Goal: Information Seeking & Learning: Check status

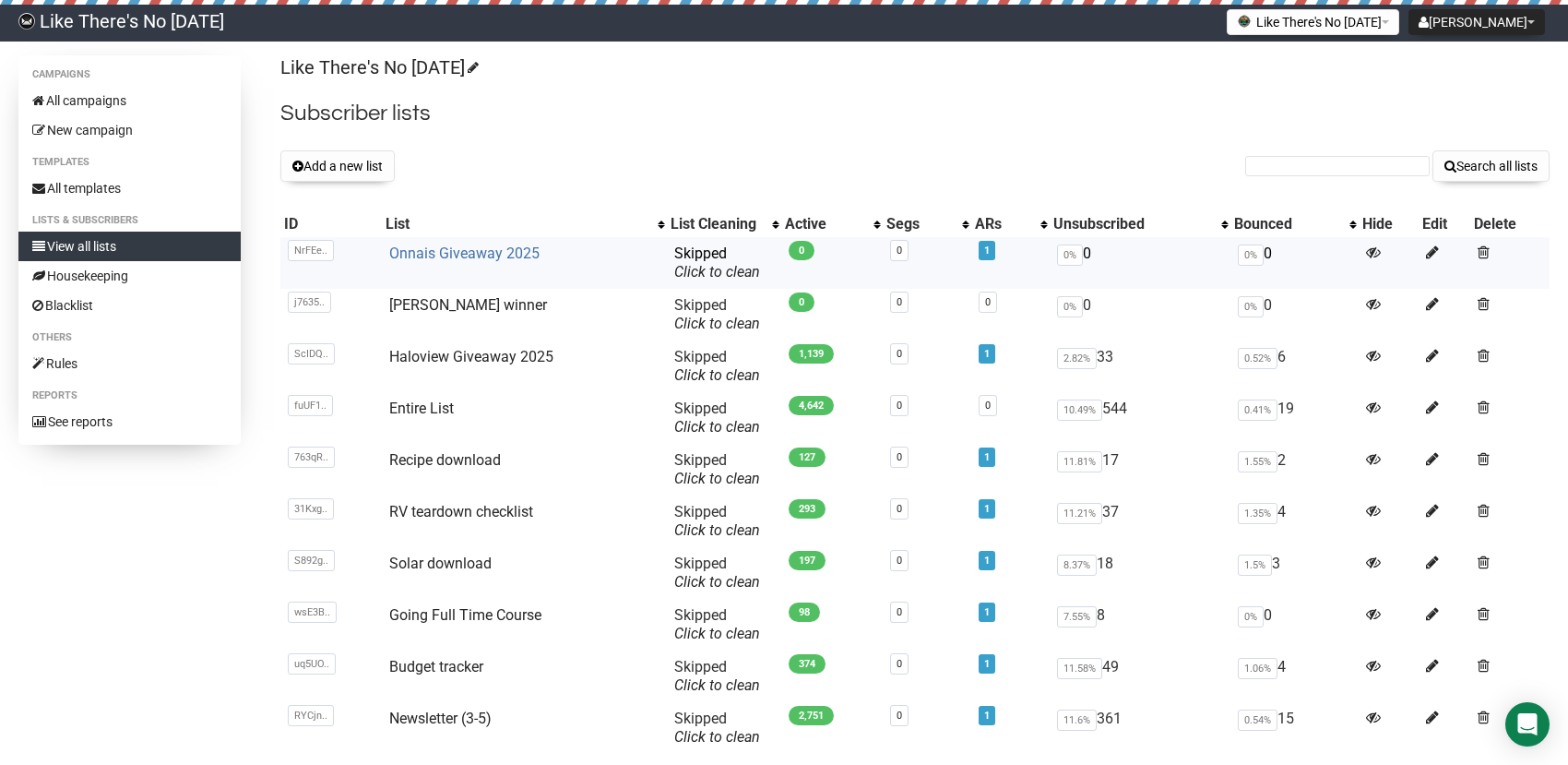
click at [421, 251] on link "Onnais Giveaway 2025" at bounding box center [464, 253] width 150 height 18
click at [487, 259] on link "Onnais Giveaway 2025" at bounding box center [464, 253] width 150 height 18
click at [91, 243] on link "View all lists" at bounding box center [130, 246] width 223 height 30
click at [498, 359] on link "Haloview Giveaway 2025" at bounding box center [471, 356] width 164 height 18
click at [415, 252] on link "Onnais Giveaway 2025" at bounding box center [464, 253] width 150 height 18
